Goal: Transaction & Acquisition: Book appointment/travel/reservation

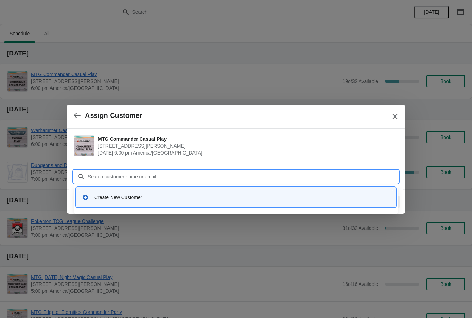
click at [242, 176] on input "Customer" at bounding box center [242, 176] width 311 height 12
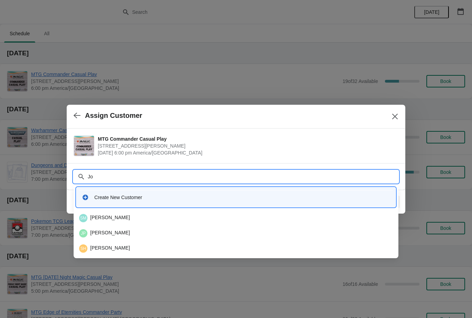
type input "J"
type input "Mell"
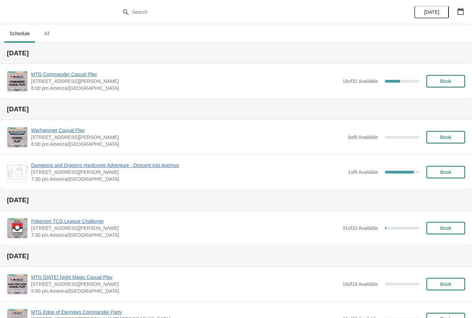
click at [459, 78] on button "Book" at bounding box center [445, 81] width 39 height 12
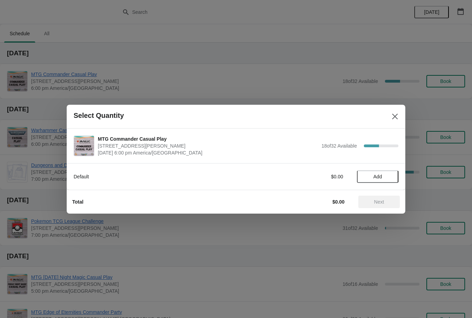
click at [367, 176] on span "Add" at bounding box center [377, 177] width 29 height 6
click at [368, 208] on button "Next" at bounding box center [378, 202] width 41 height 12
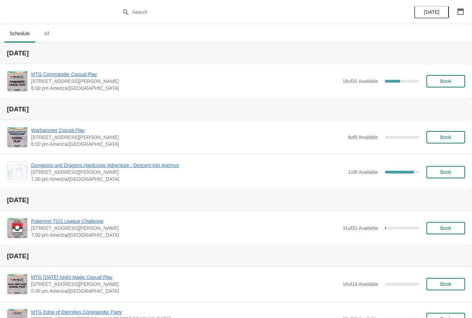
click at [381, 223] on div "31 of 32 Available 3.125 %" at bounding box center [380, 228] width 77 height 12
click at [463, 79] on button "Book" at bounding box center [445, 81] width 39 height 12
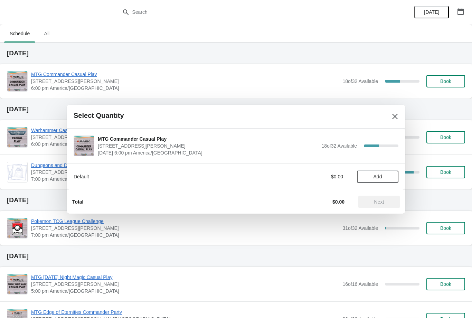
click at [385, 175] on span "Add" at bounding box center [377, 177] width 29 height 6
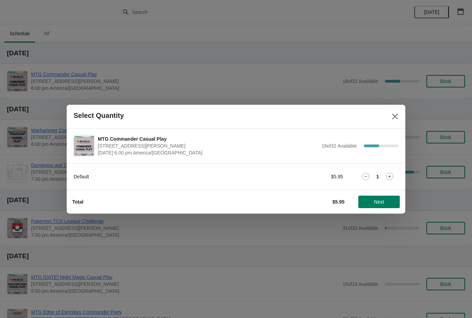
click at [382, 207] on button "Next" at bounding box center [378, 202] width 41 height 12
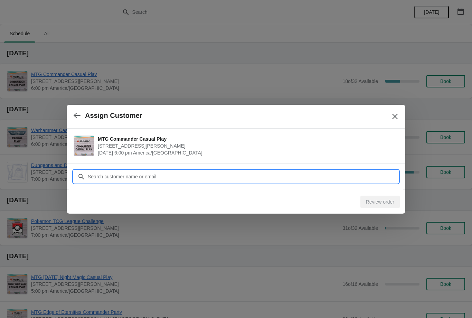
click at [348, 174] on input "Customer" at bounding box center [242, 176] width 311 height 12
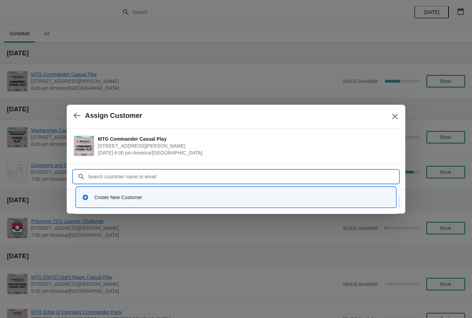
type input "S"
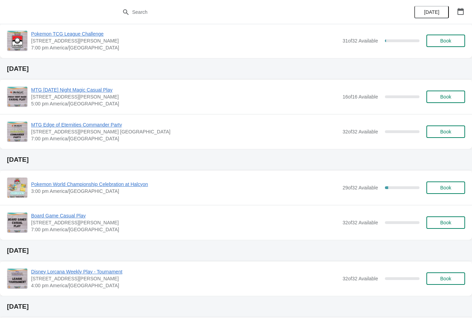
scroll to position [205, 0]
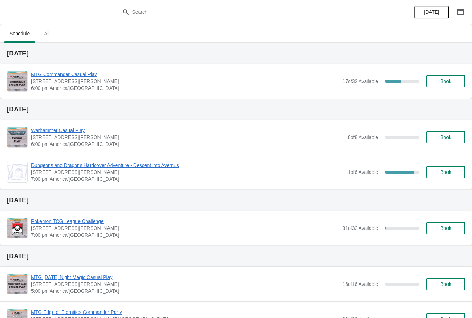
click at [447, 77] on button "Book" at bounding box center [445, 81] width 39 height 12
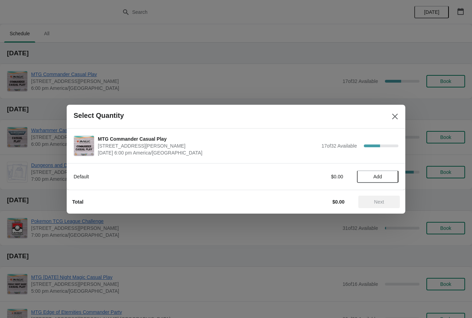
click at [385, 177] on span "Add" at bounding box center [377, 177] width 29 height 6
click at [390, 204] on span "Next" at bounding box center [379, 202] width 30 height 6
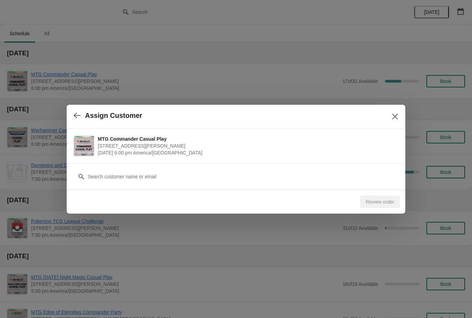
click at [352, 169] on div "Customer" at bounding box center [236, 172] width 325 height 19
click at [359, 168] on div "Customer" at bounding box center [236, 172] width 325 height 19
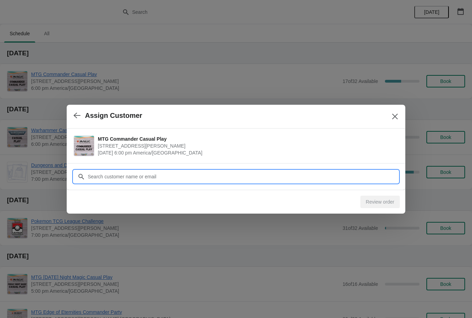
click at [360, 175] on input "Customer" at bounding box center [242, 176] width 311 height 12
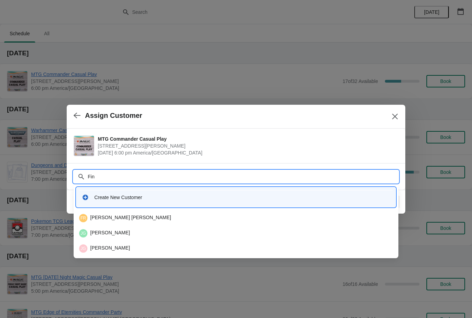
type input "Fine"
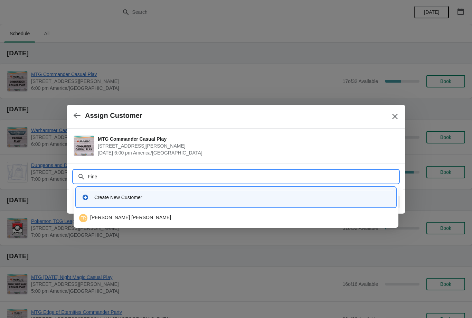
click at [179, 218] on div "FR Finegan Rutt" at bounding box center [236, 218] width 314 height 8
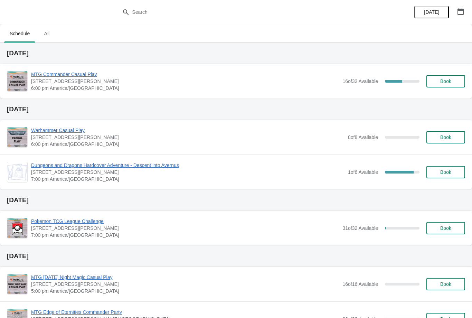
click at [446, 84] on span "Book" at bounding box center [445, 81] width 11 height 6
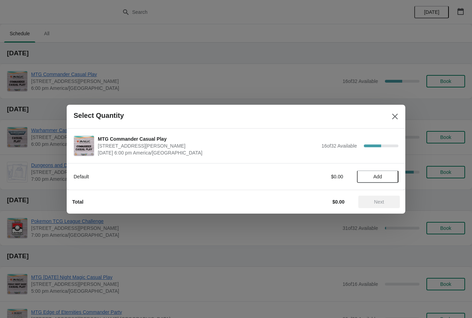
click at [381, 174] on span "Add" at bounding box center [378, 177] width 9 height 6
click at [374, 205] on button "Next" at bounding box center [378, 202] width 41 height 12
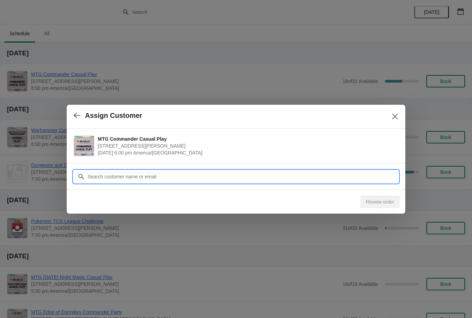
click at [352, 175] on input "Customer" at bounding box center [242, 176] width 311 height 12
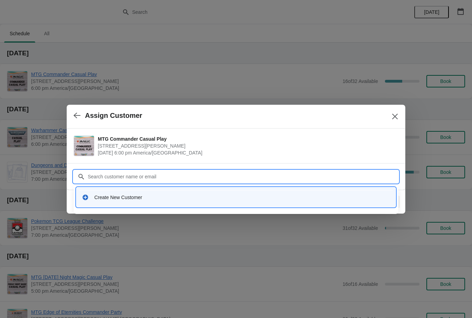
click at [390, 108] on div "Assign Customer" at bounding box center [236, 117] width 339 height 24
click at [396, 116] on icon "Close" at bounding box center [395, 116] width 7 height 7
